Goal: Check status: Check status

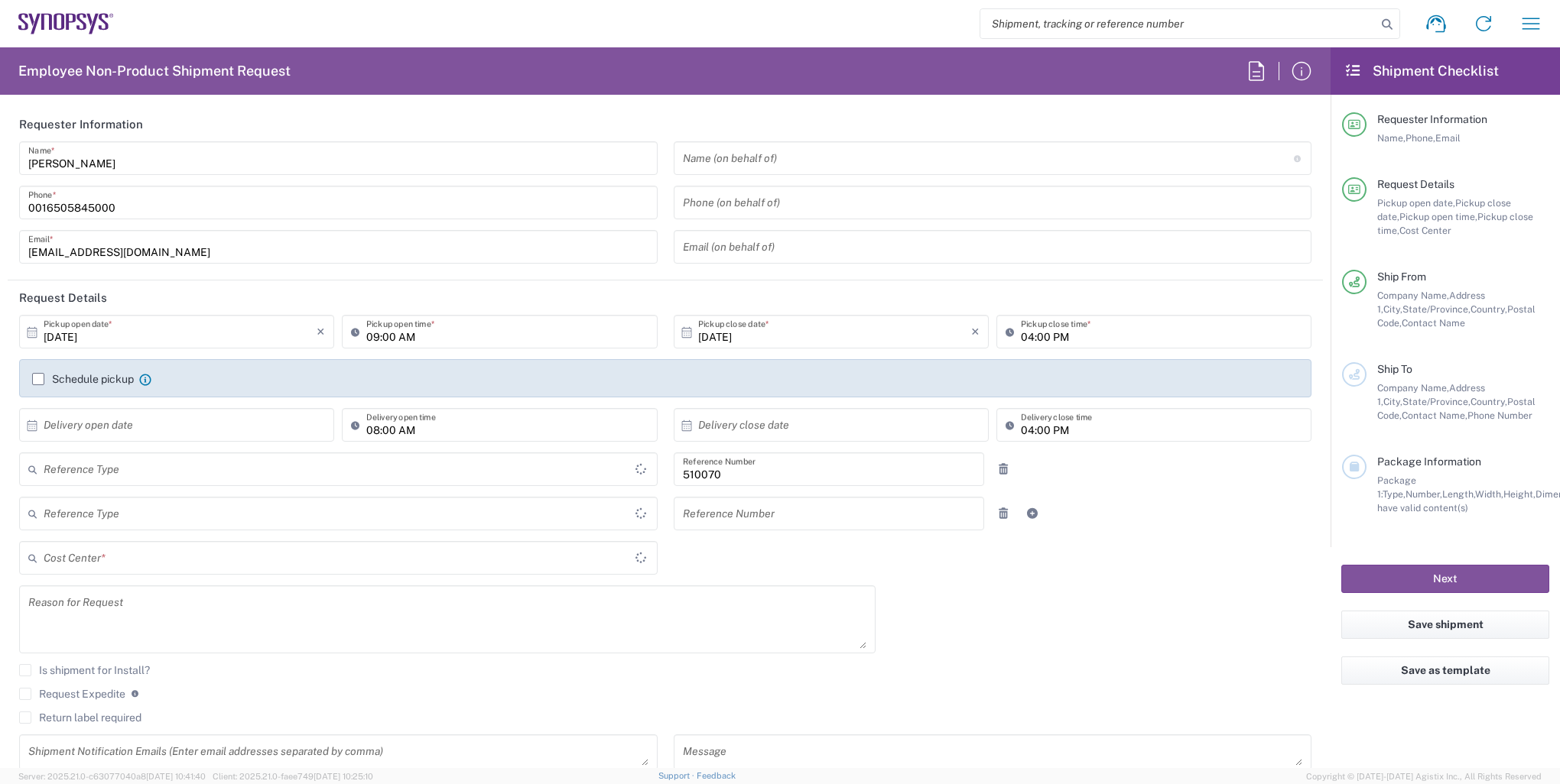
type input "Department"
type input "Delivered at Place"
type input "US01, SG, IP-DIG, R&D 510070"
type input "[GEOGRAPHIC_DATA]"
type input "[US_STATE]"
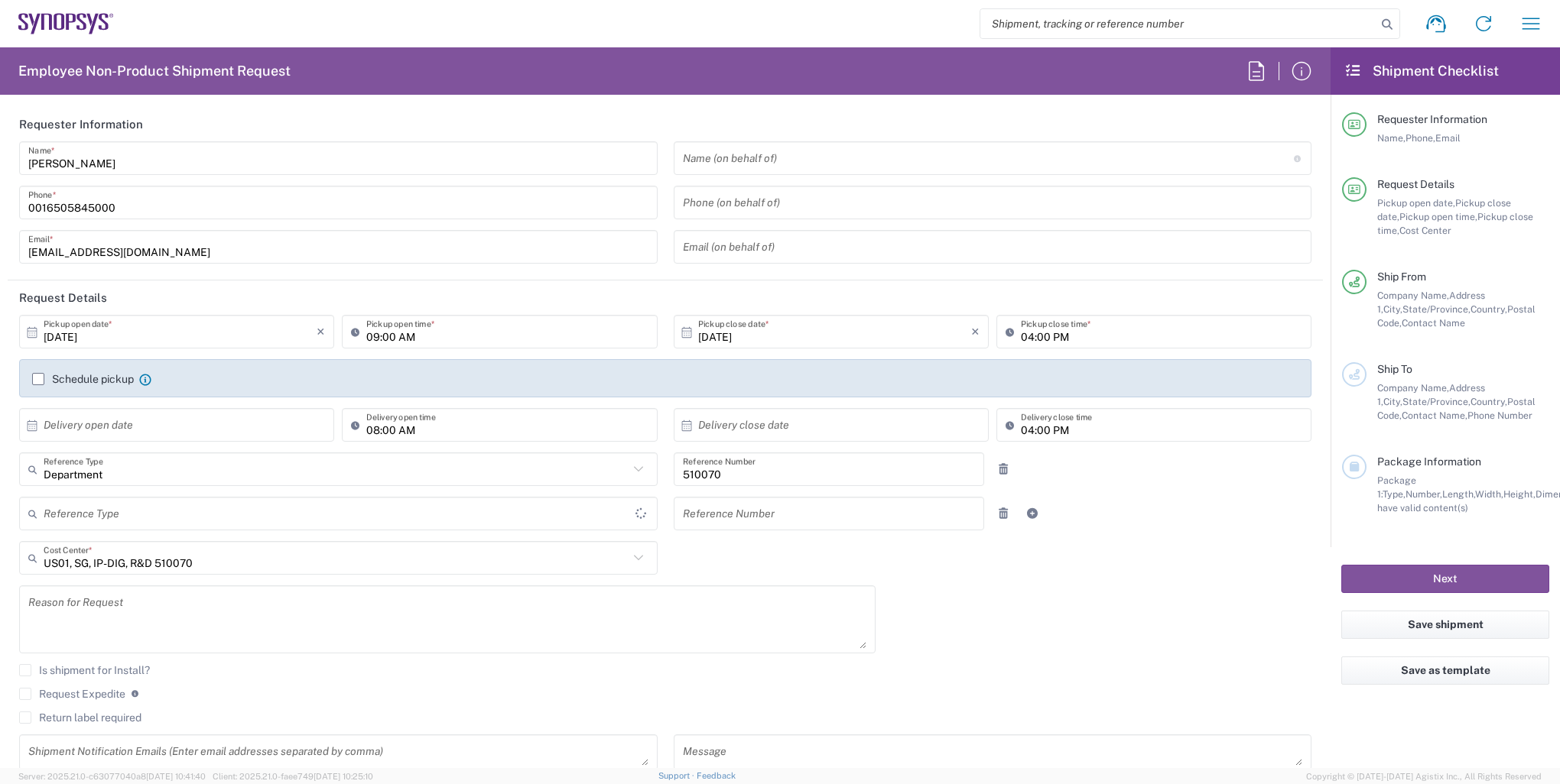
type input "[GEOGRAPHIC_DATA]"
click at [1228, 22] on input "search" at bounding box center [1178, 23] width 396 height 29
type input "Headquarters USSV"
paste input "57098033"
type input "57098033"
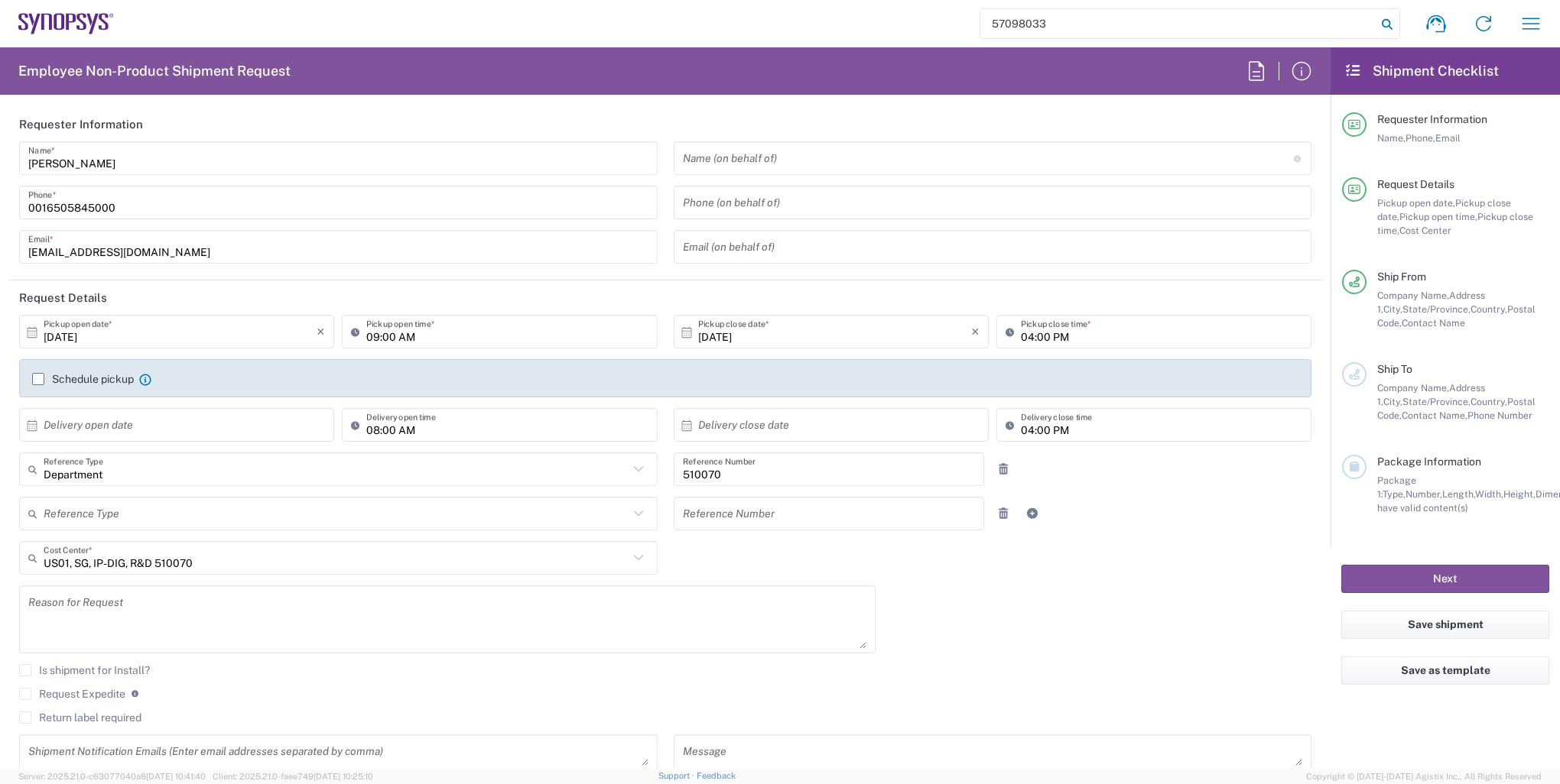
click at [1386, 23] on icon at bounding box center [1387, 25] width 22 height 22
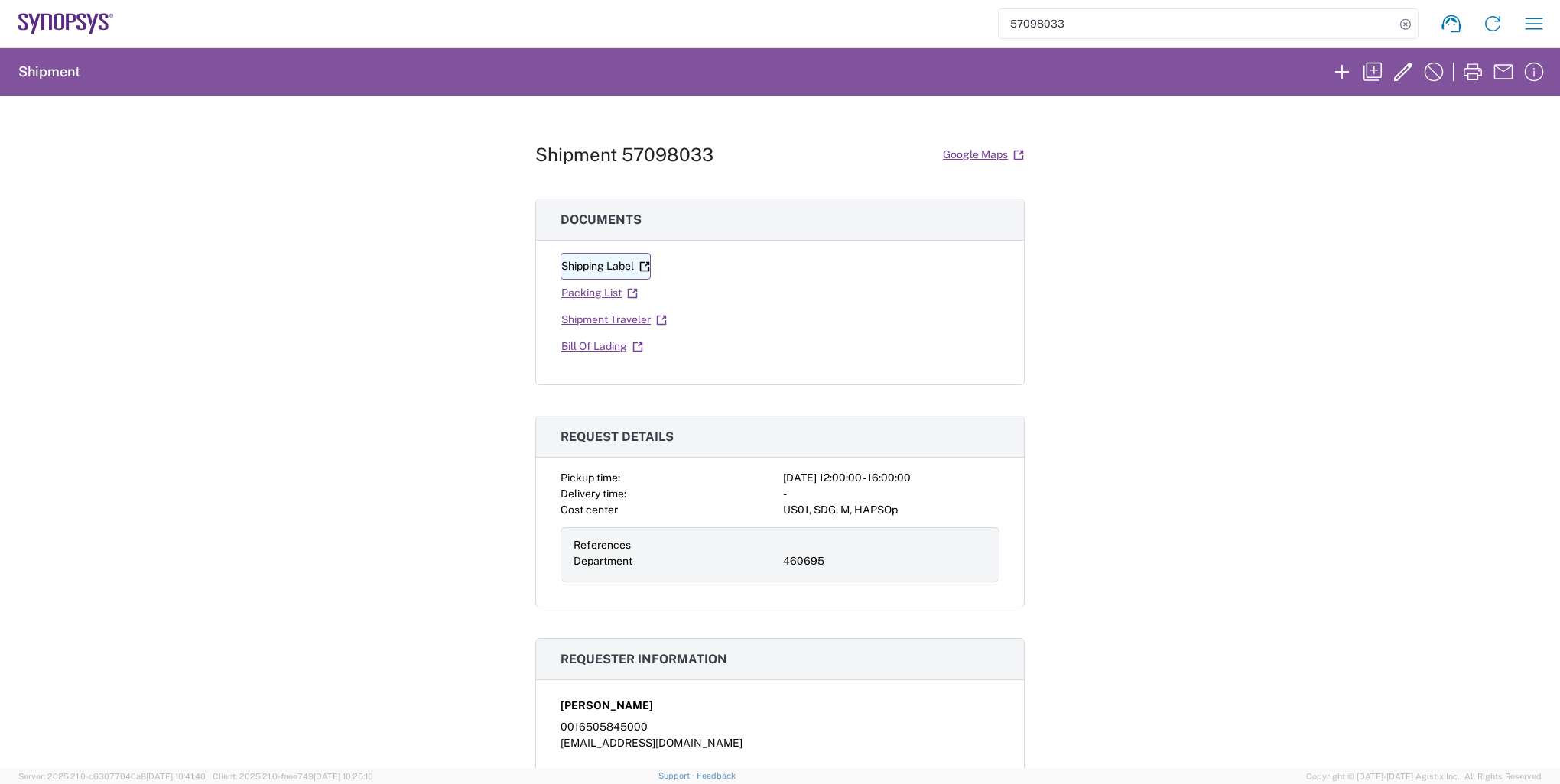
click at [625, 262] on link "Shipping Label" at bounding box center [605, 266] width 90 height 27
click at [601, 296] on link "Packing List" at bounding box center [599, 293] width 78 height 27
